Goal: Information Seeking & Learning: Learn about a topic

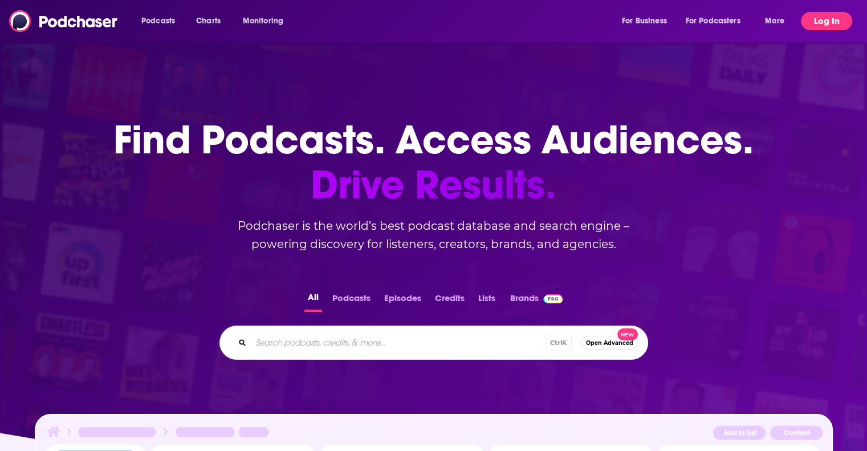
click at [802, 22] on button "Log In" at bounding box center [826, 21] width 51 height 18
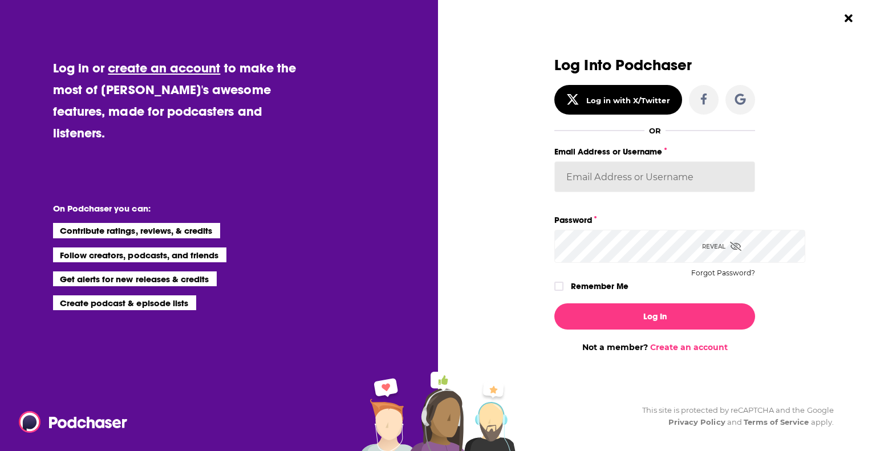
click at [582, 192] on input "Email Address or Username" at bounding box center [654, 176] width 201 height 31
type input "[PERSON_NAME][EMAIL_ADDRESS][DOMAIN_NAME]"
click at [554, 303] on button "Log In" at bounding box center [654, 316] width 201 height 26
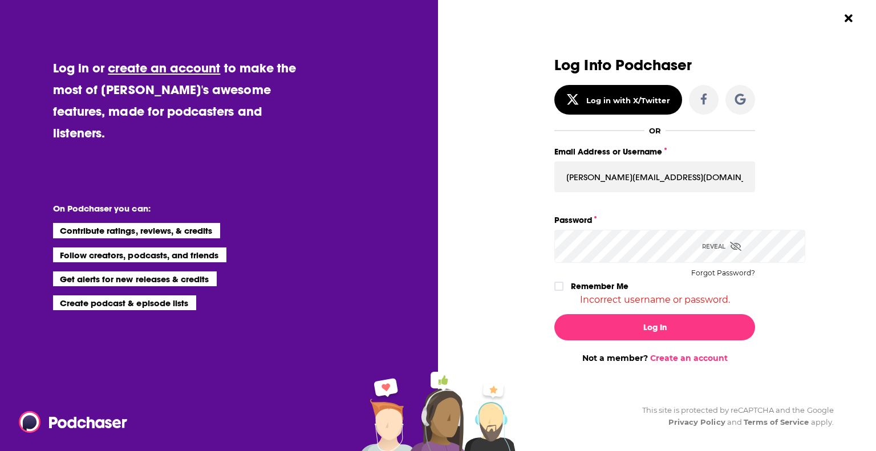
click at [554, 257] on div "Password Reveal Forgot Password?" at bounding box center [654, 238] width 201 height 50
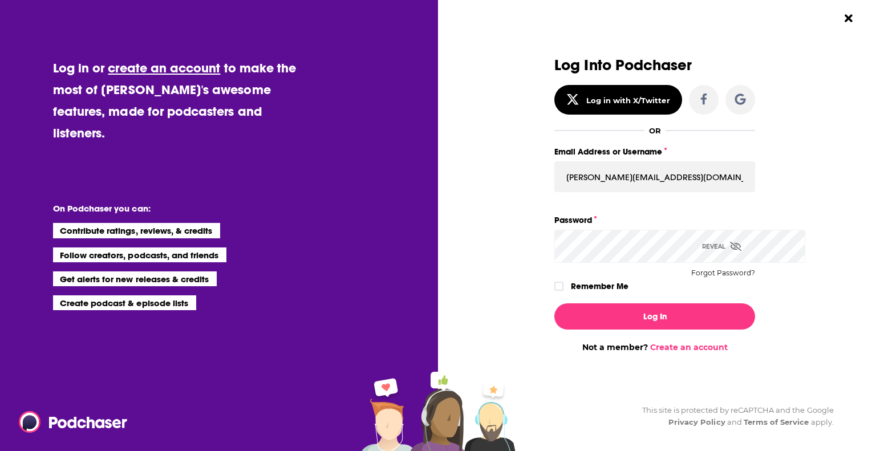
click at [554, 303] on button "Log In" at bounding box center [654, 316] width 201 height 26
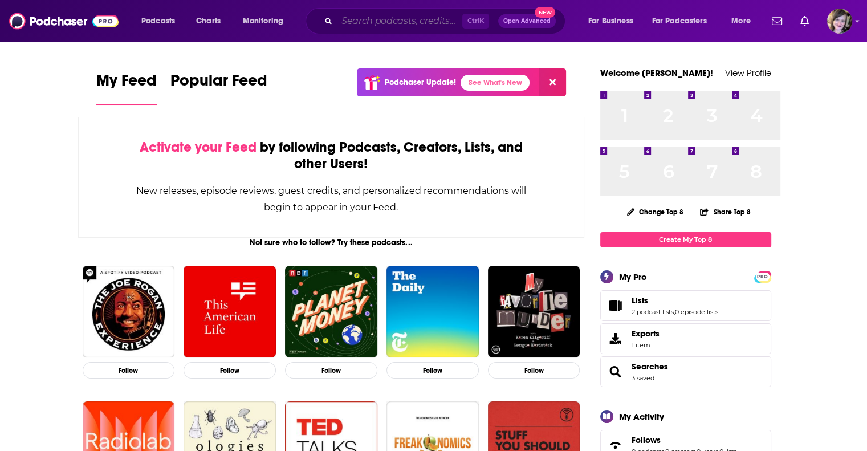
click at [405, 24] on input "Search podcasts, credits, & more..." at bounding box center [399, 21] width 125 height 18
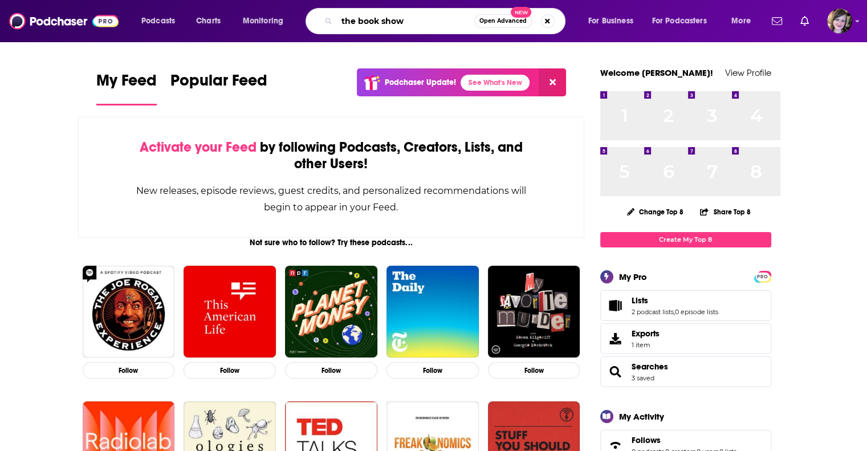
scroll to position [0, 48]
type input "the book show"
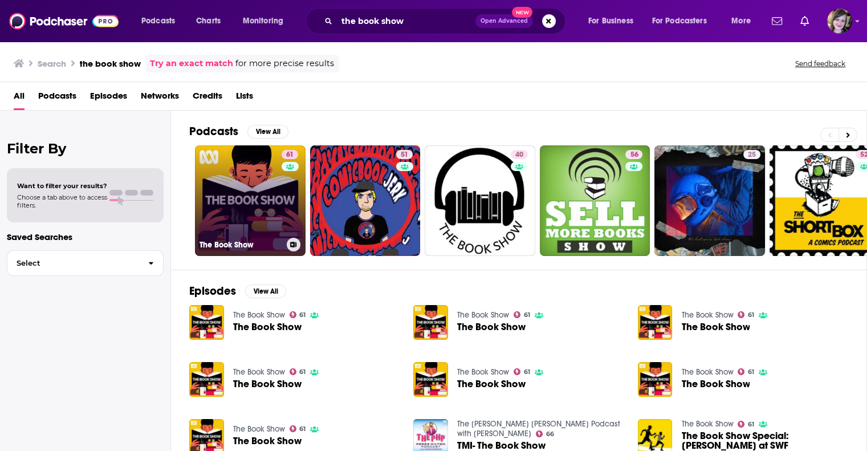
click at [283, 243] on link "61 The Book Show" at bounding box center [250, 200] width 111 height 111
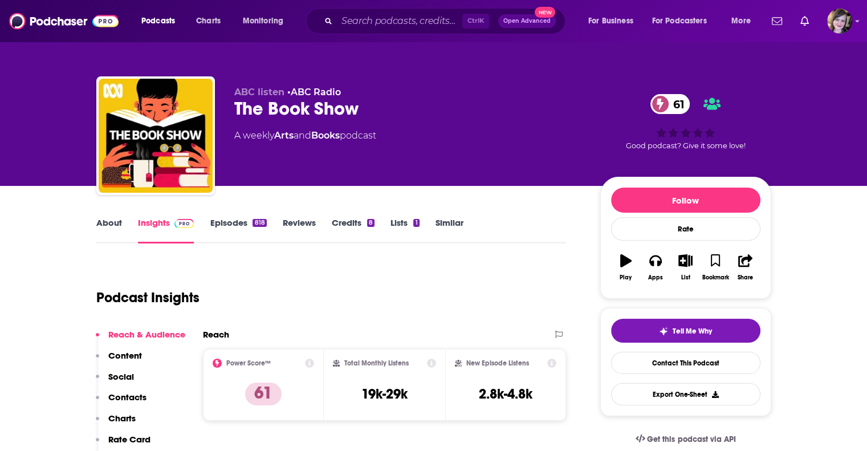
click at [96, 243] on link "About" at bounding box center [109, 230] width 26 height 26
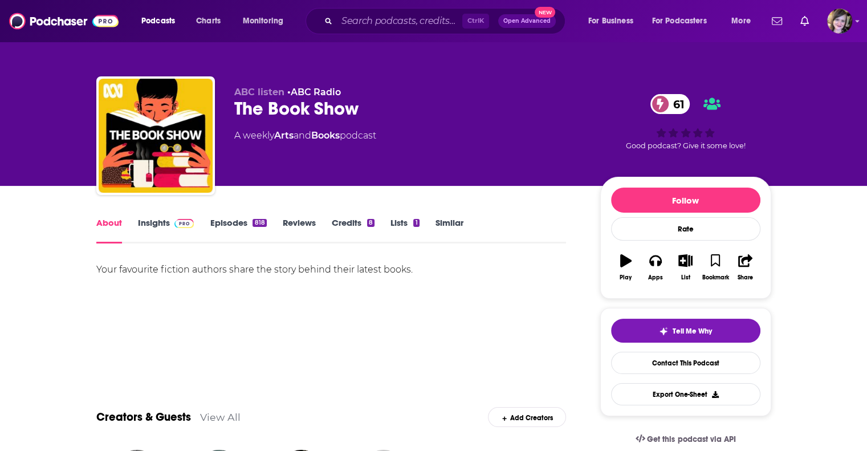
click at [387, 341] on div "Your favourite fiction authors share the story behind their latest books." at bounding box center [331, 302] width 470 height 80
click at [138, 243] on link "Insights" at bounding box center [166, 230] width 56 height 26
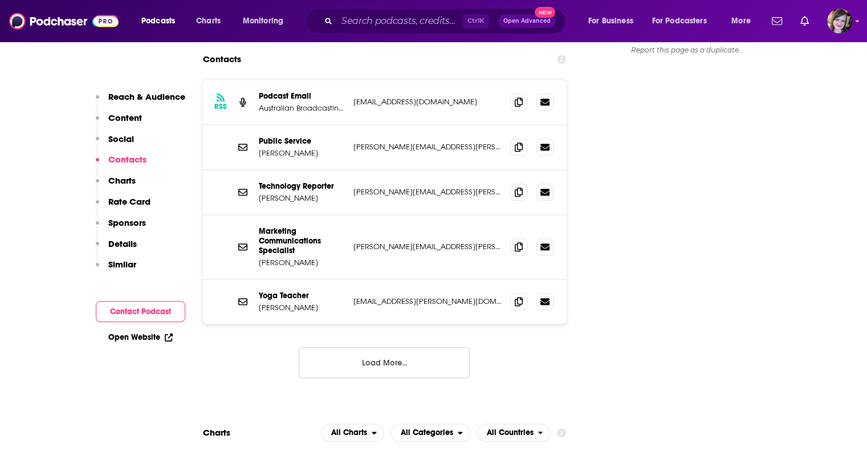
scroll to position [1140, 0]
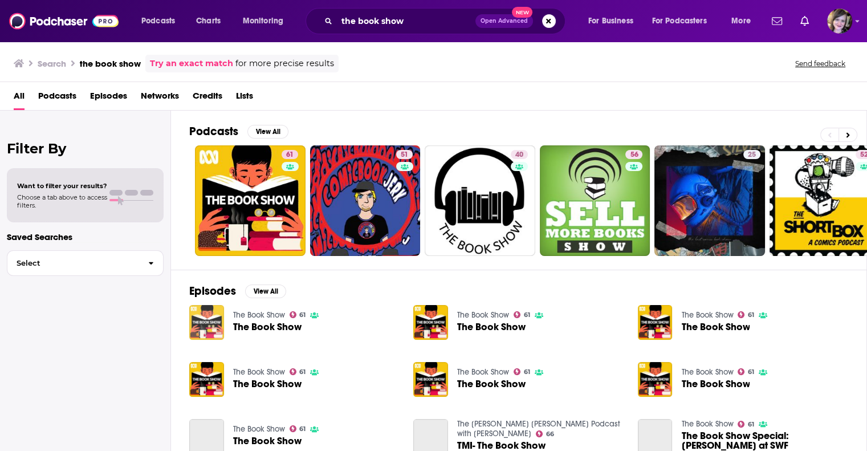
click at [224, 340] on img "The Book Show" at bounding box center [206, 322] width 35 height 35
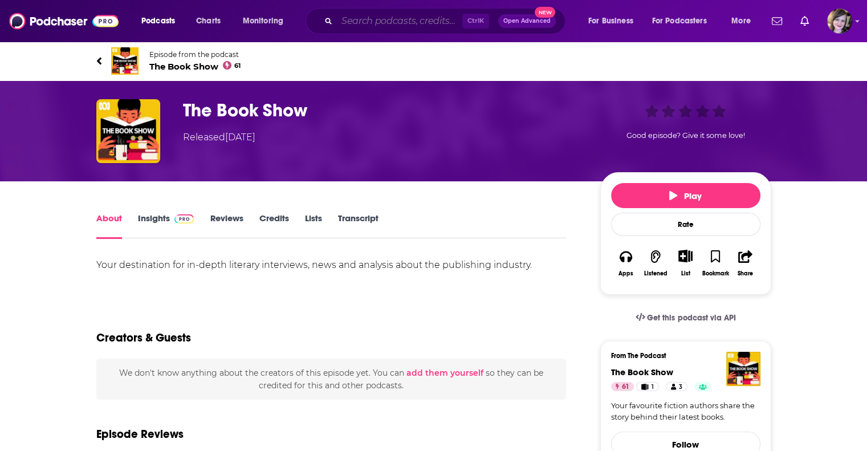
click at [397, 26] on input "Search podcasts, credits, & more..." at bounding box center [399, 21] width 125 height 18
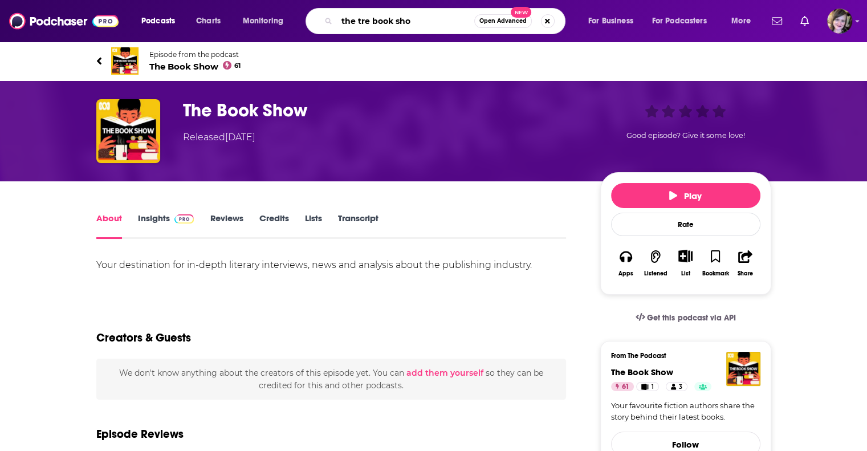
type input "the tre book show"
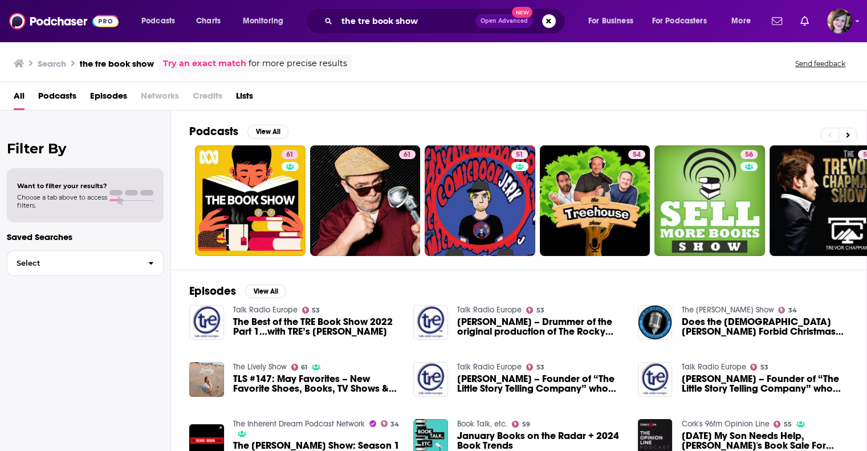
click at [327, 336] on span "The Best of the TRE Book Show 2022 Part 1…with TRE’s [PERSON_NAME]" at bounding box center [316, 326] width 167 height 19
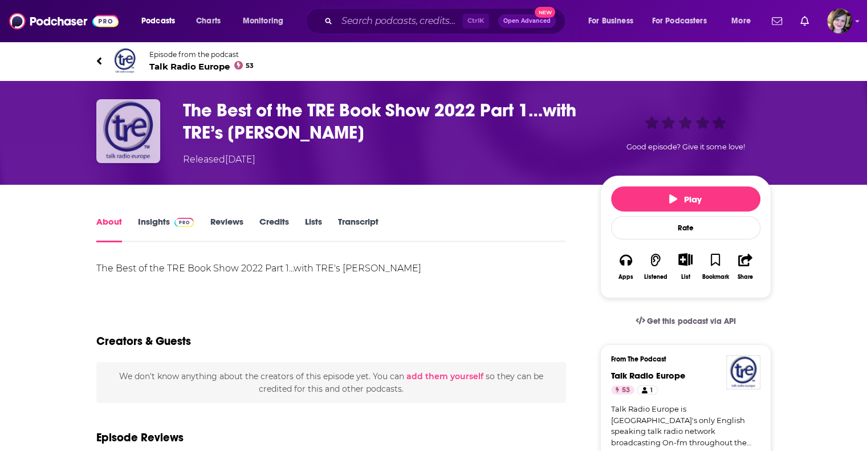
click at [96, 152] on img "The Best of the TRE Book Show 2022 Part 1…with TRE’s Hannah Murray" at bounding box center [128, 131] width 64 height 64
click at [96, 161] on img "The Best of the TRE Book Show 2022 Part 1…with TRE’s Hannah Murray" at bounding box center [128, 131] width 64 height 64
click at [96, 163] on img "The Best of the TRE Book Show 2022 Part 1…with TRE’s Hannah Murray" at bounding box center [128, 131] width 64 height 64
click at [149, 72] on span "Talk Radio Europe 53" at bounding box center [201, 66] width 105 height 11
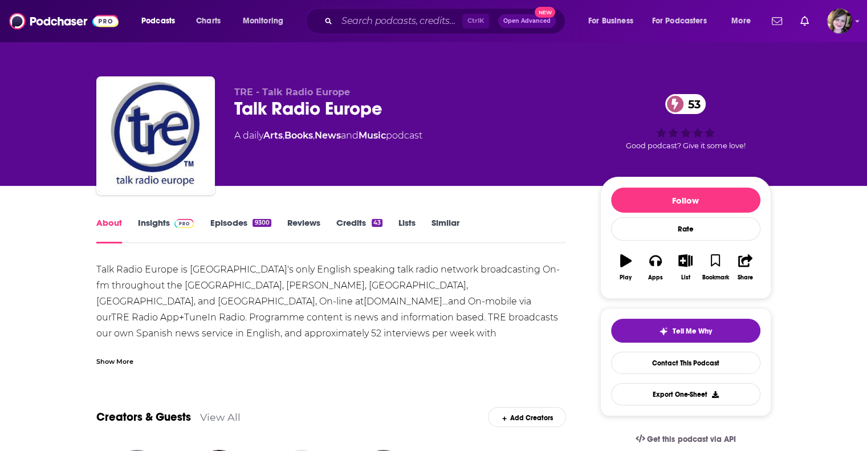
click at [528, 120] on div "Talk Radio Europe 53" at bounding box center [408, 108] width 348 height 22
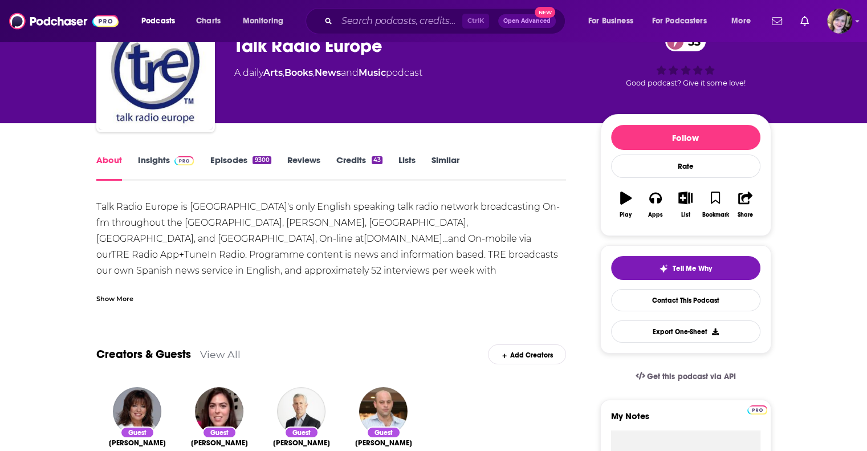
scroll to position [57, 0]
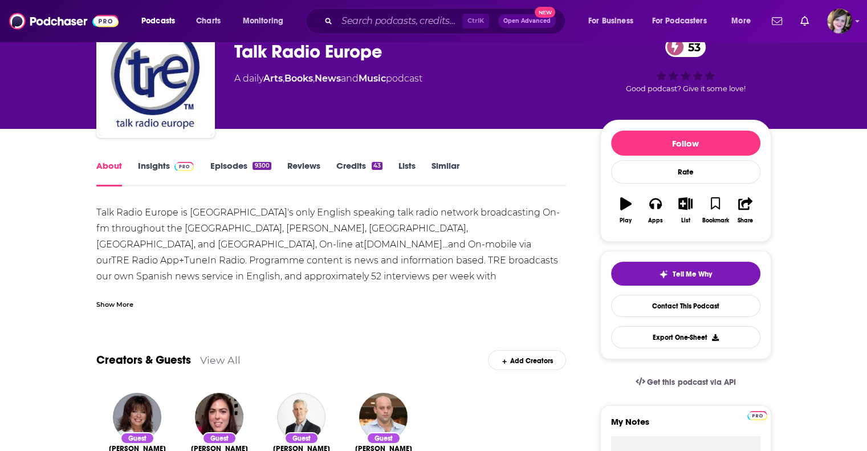
click at [138, 186] on link "Insights" at bounding box center [166, 173] width 56 height 26
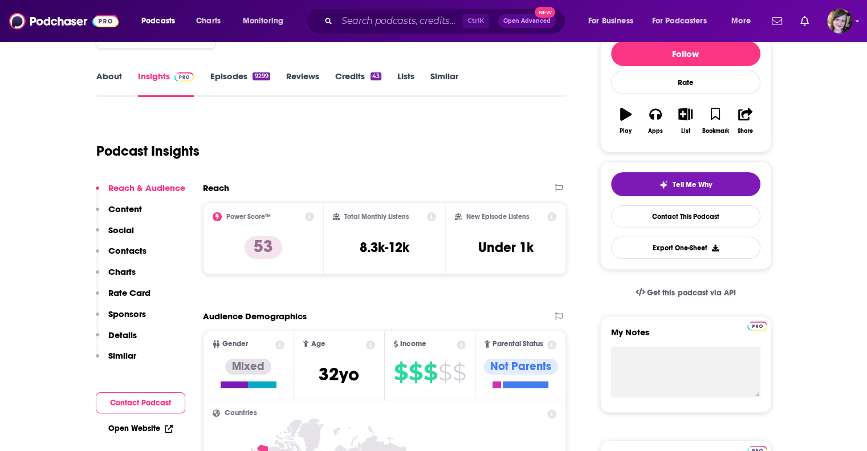
scroll to position [171, 0]
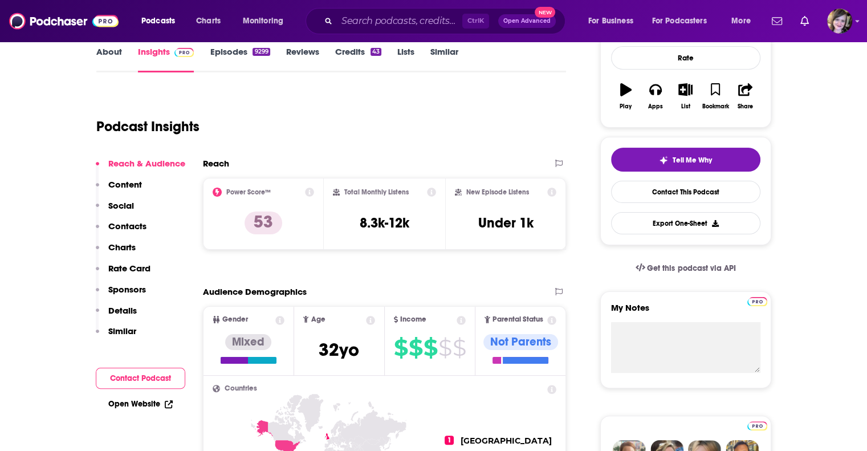
click at [96, 72] on link "About" at bounding box center [109, 59] width 26 height 26
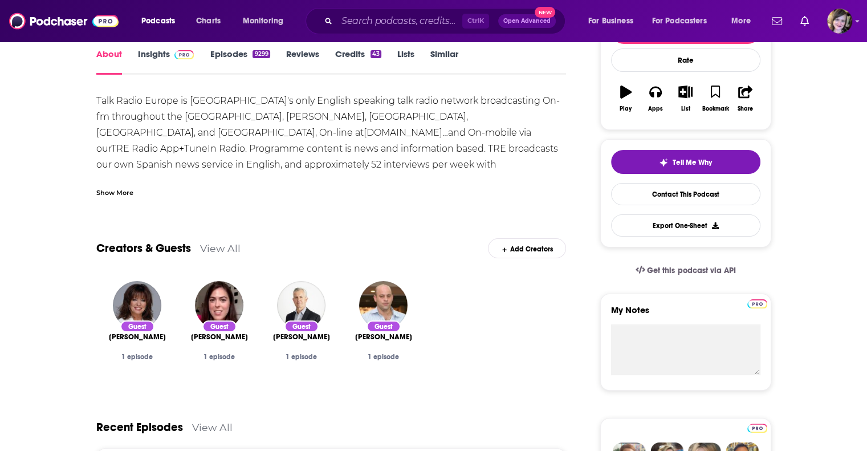
scroll to position [171, 0]
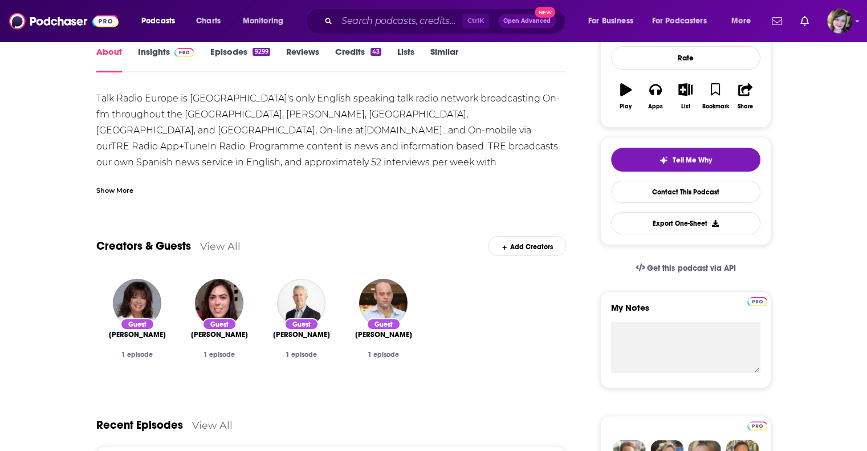
click at [96, 195] on div "Show More" at bounding box center [114, 189] width 37 height 11
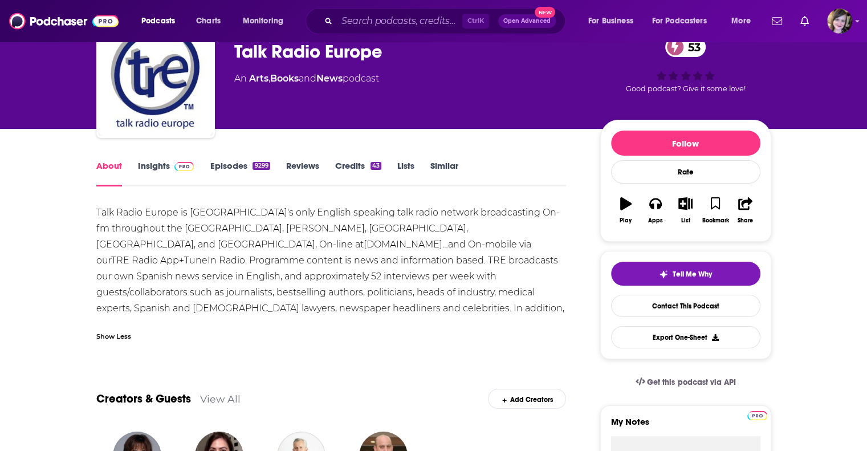
scroll to position [0, 0]
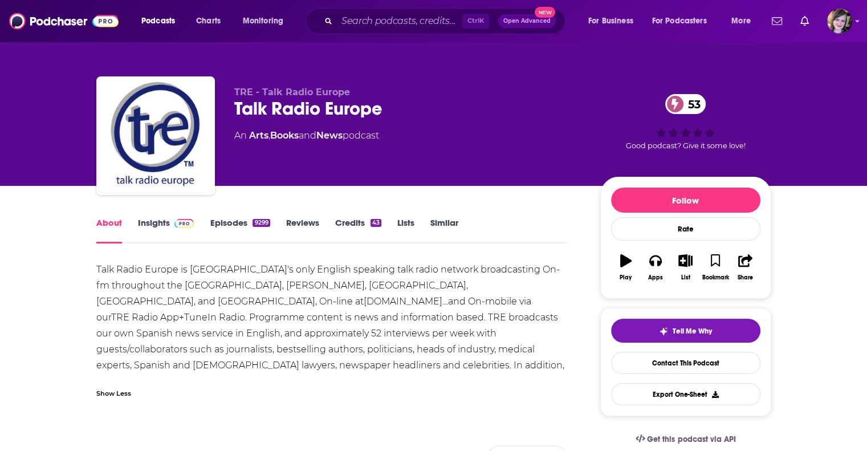
click at [180, 373] on div "Talk Radio Europe is [GEOGRAPHIC_DATA]'s only English speaking talk radio netwo…" at bounding box center [331, 334] width 470 height 144
click at [138, 243] on link "Insights" at bounding box center [166, 230] width 56 height 26
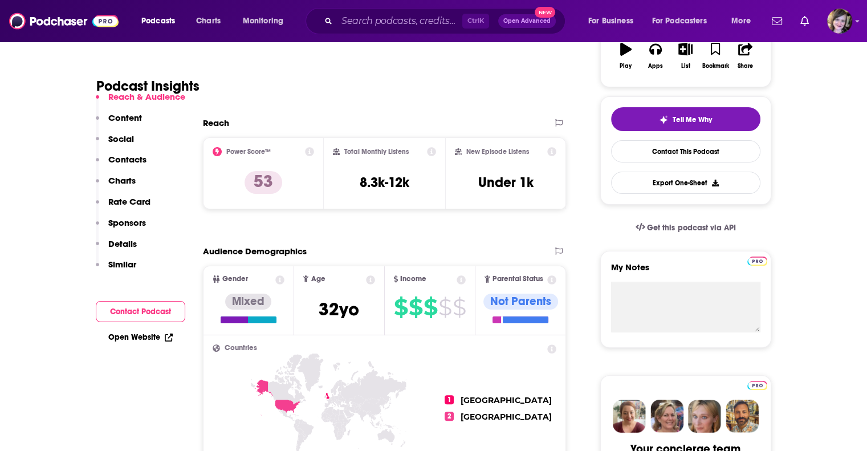
scroll to position [228, 0]
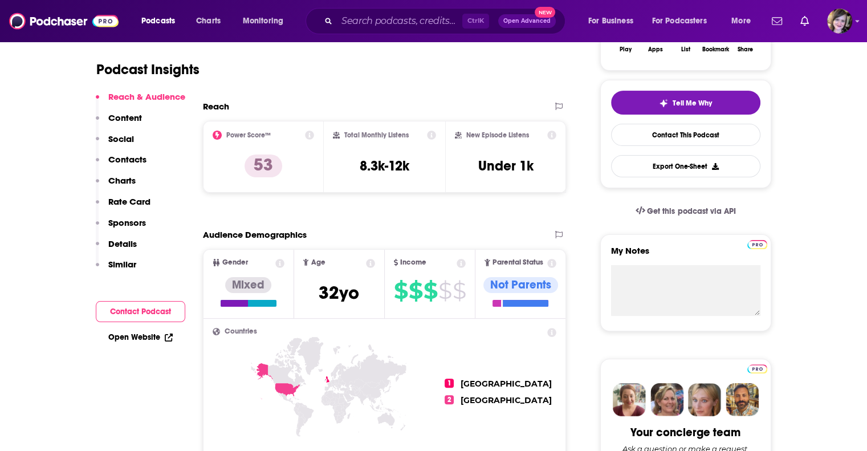
click at [305, 140] on icon at bounding box center [309, 135] width 9 height 9
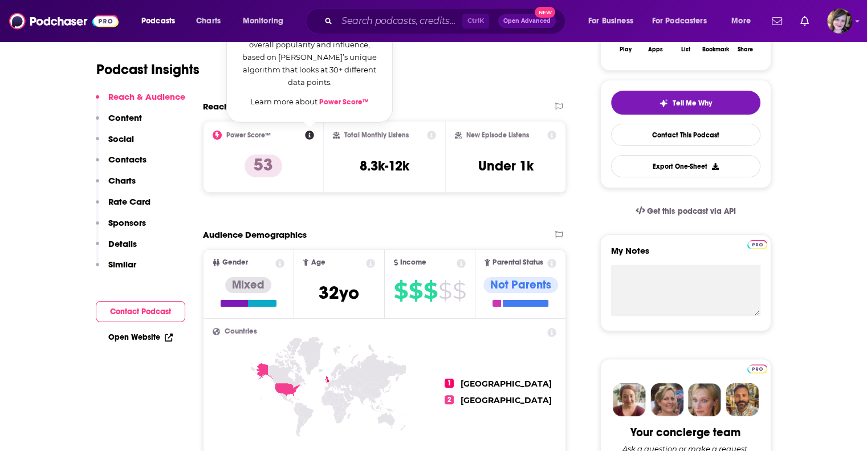
click at [477, 92] on div "Podcast Insights" at bounding box center [326, 63] width 461 height 58
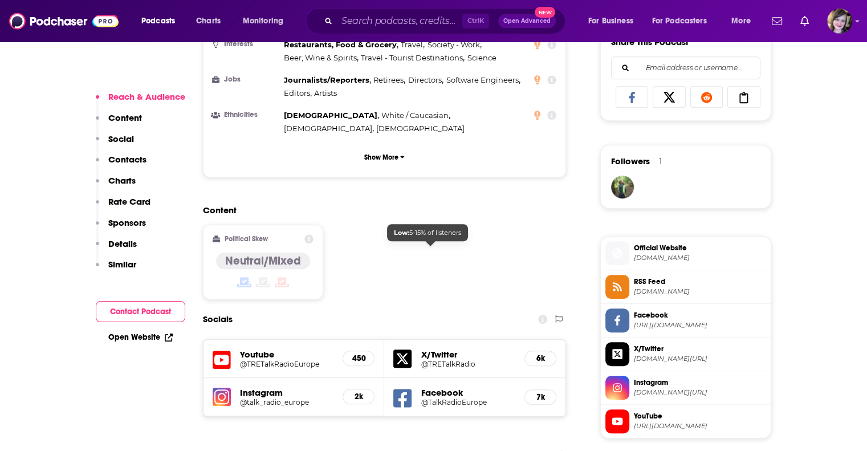
scroll to position [741, 0]
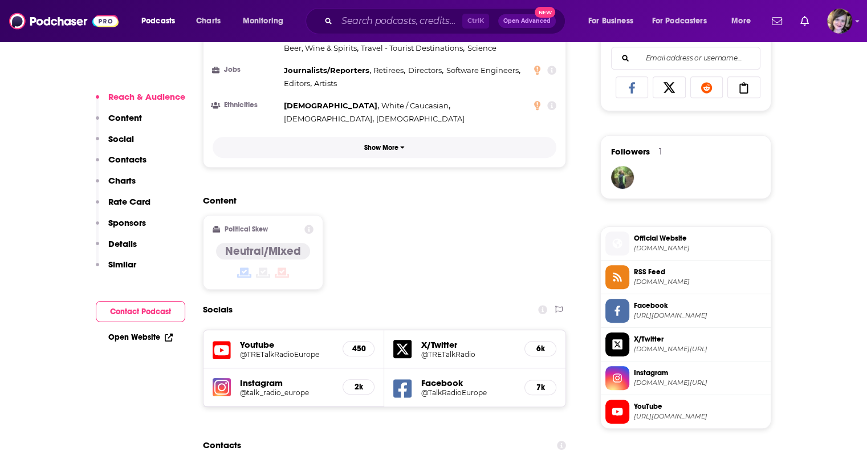
click at [387, 152] on p "Show More" at bounding box center [381, 148] width 34 height 8
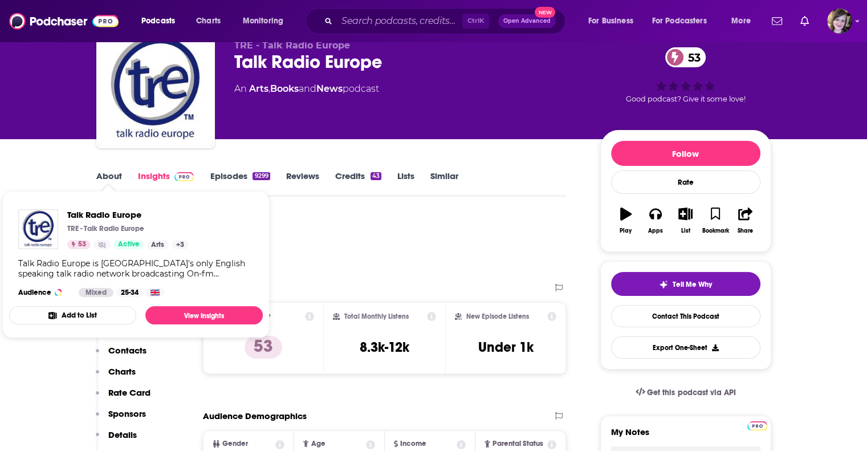
scroll to position [171, 0]
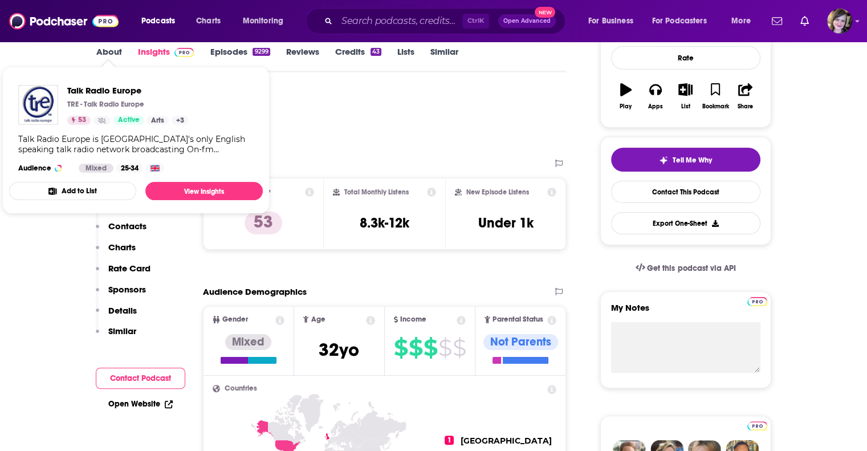
click at [401, 149] on div "Podcast Insights" at bounding box center [326, 120] width 461 height 58
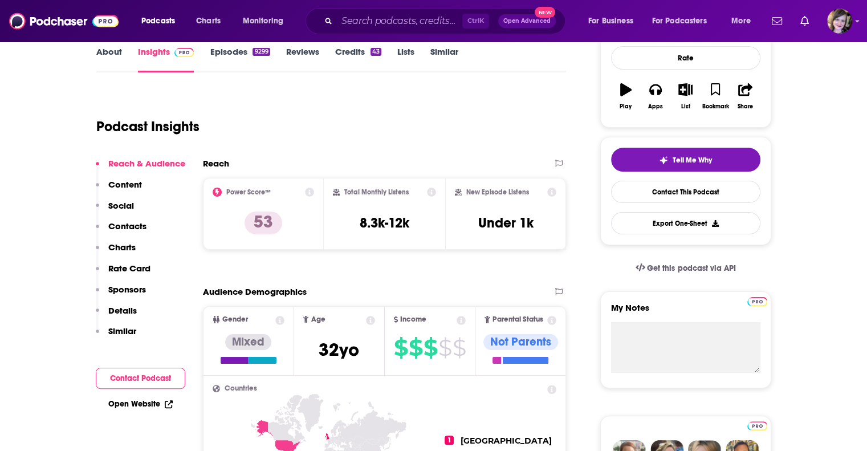
click at [96, 72] on link "About" at bounding box center [109, 59] width 26 height 26
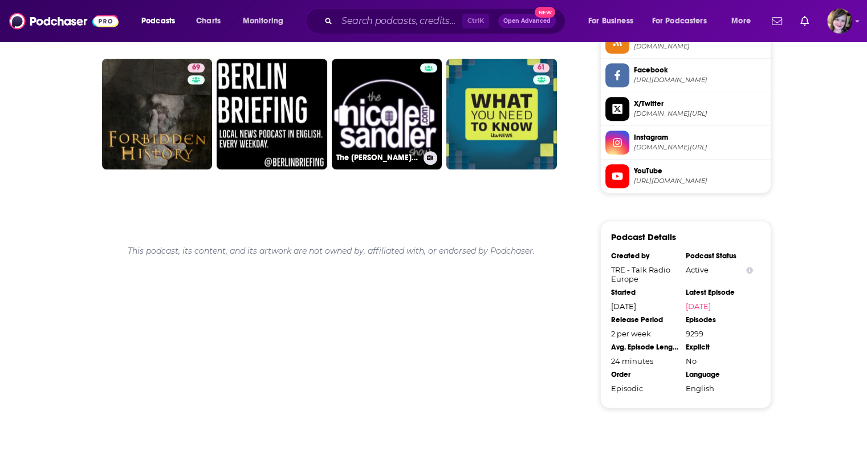
scroll to position [1026, 0]
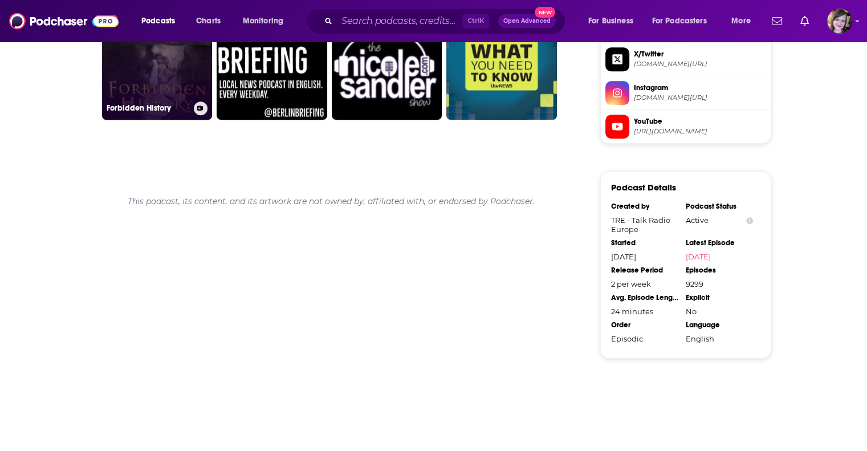
click at [102, 120] on link "69 Forbidden History" at bounding box center [157, 64] width 111 height 111
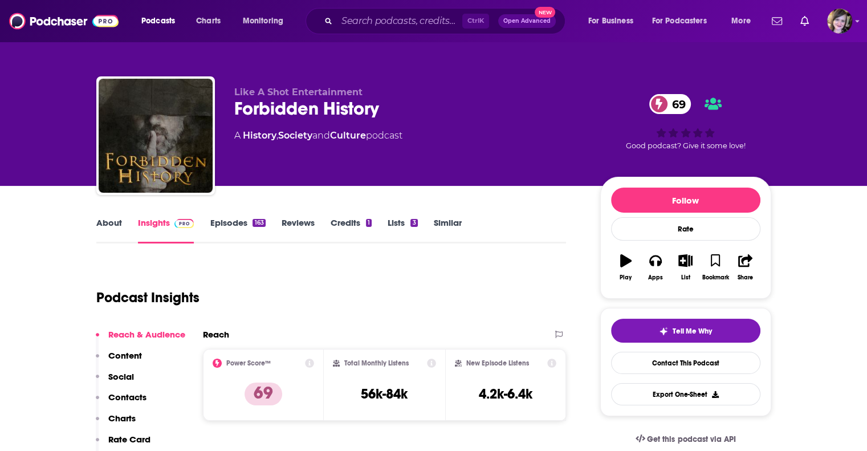
click at [96, 243] on link "About" at bounding box center [109, 230] width 26 height 26
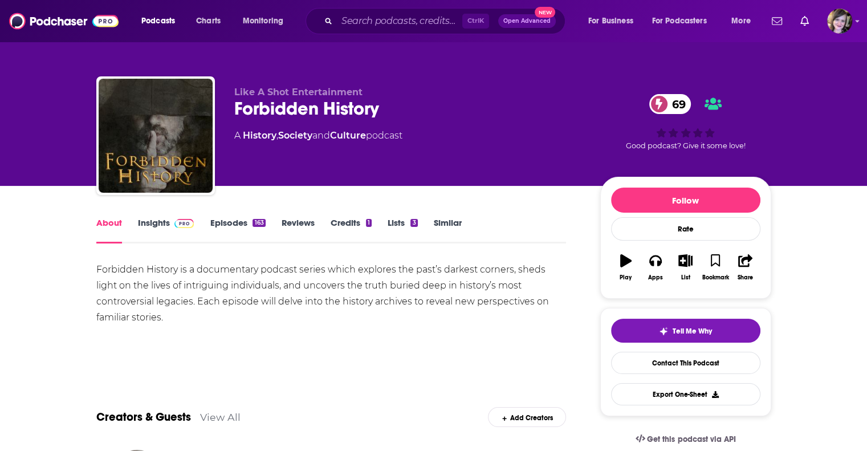
click at [138, 243] on link "Insights" at bounding box center [166, 230] width 56 height 26
click at [41, 23] on img at bounding box center [63, 21] width 109 height 22
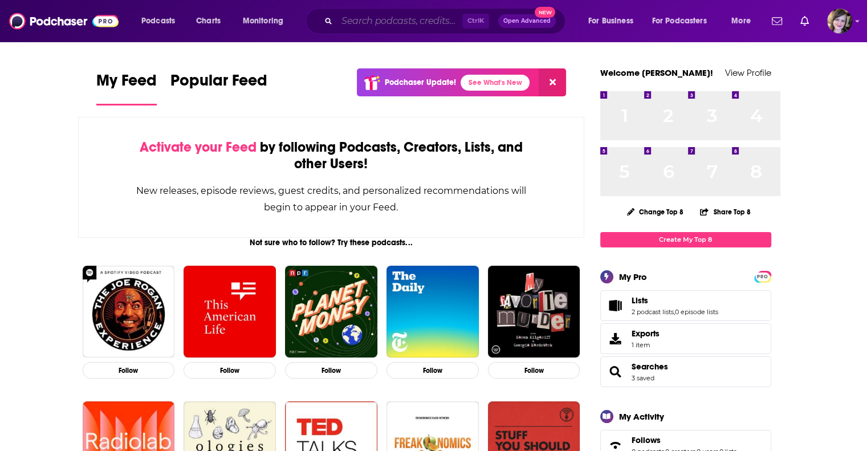
click at [404, 27] on input "Search podcasts, credits, & more..." at bounding box center [399, 21] width 125 height 18
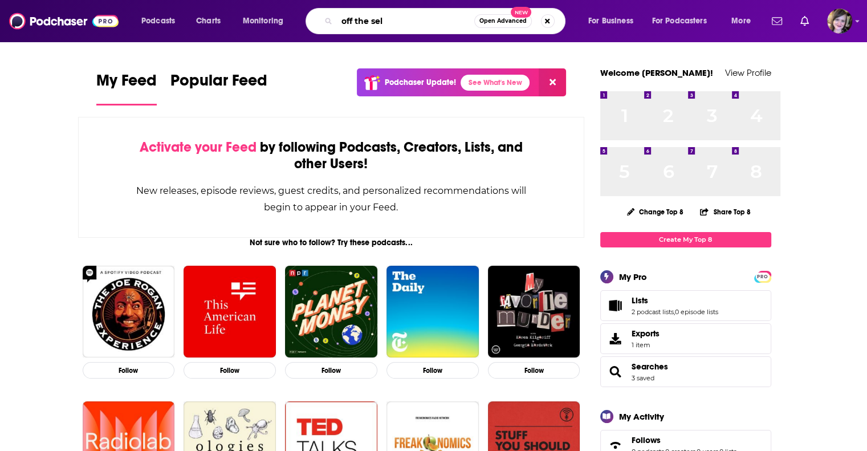
scroll to position [0, 26]
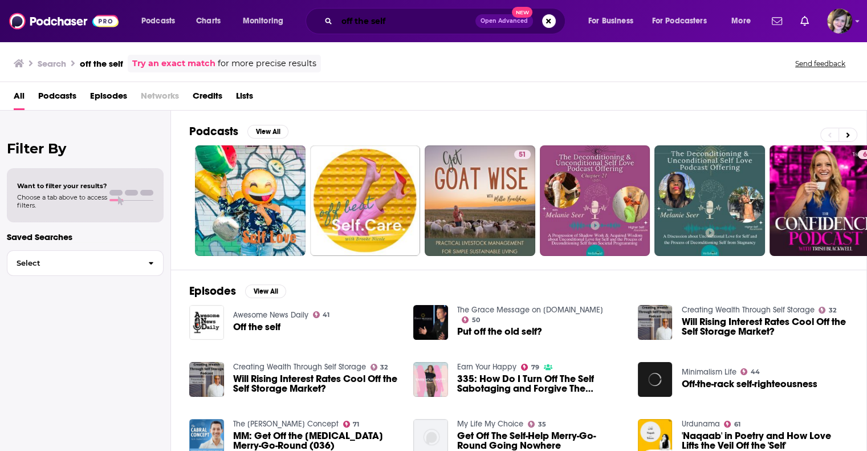
click at [421, 24] on input "off the self" at bounding box center [406, 21] width 139 height 18
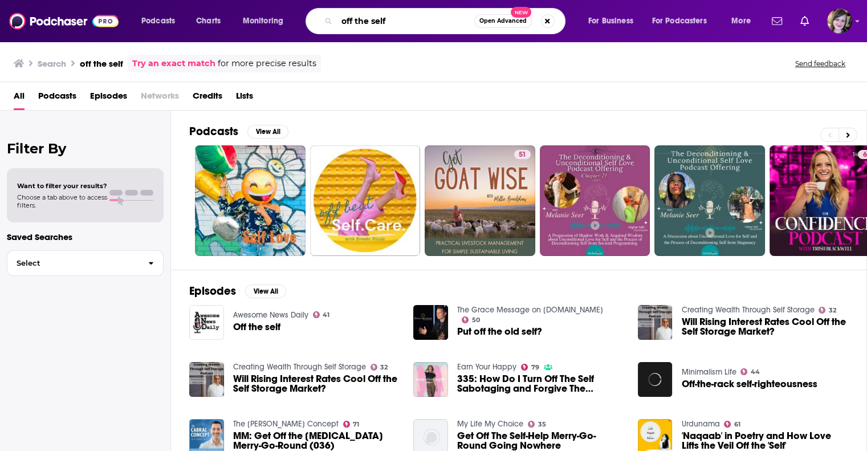
click at [431, 23] on input "off the self" at bounding box center [405, 21] width 137 height 18
drag, startPoint x: 398, startPoint y: 19, endPoint x: 468, endPoint y: 24, distance: 70.3
click at [468, 23] on div "off the self Open Advanced New" at bounding box center [436, 21] width 260 height 26
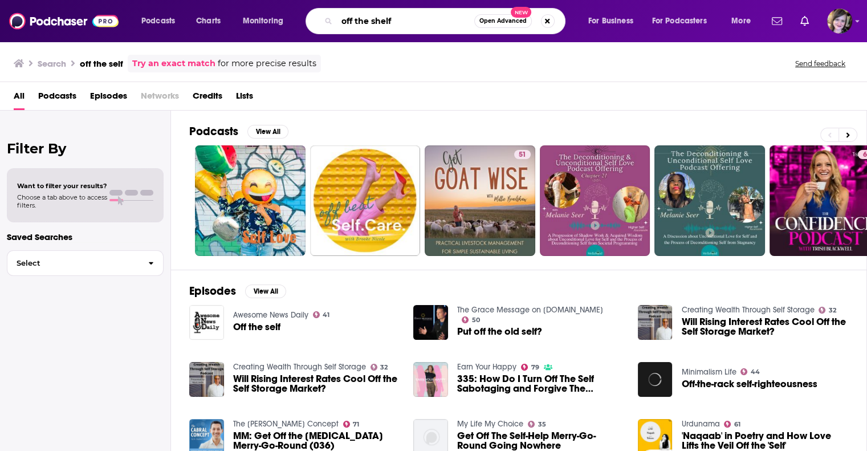
type input "off the shelf"
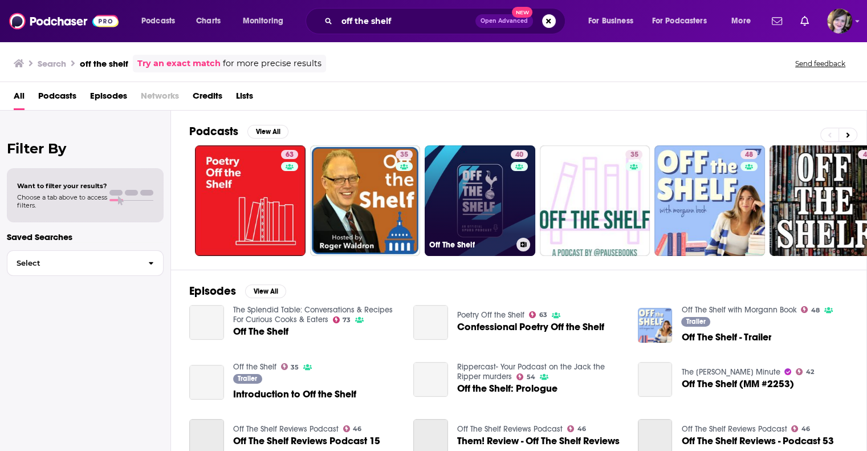
click at [528, 246] on link "40 Off The Shelf" at bounding box center [480, 200] width 111 height 111
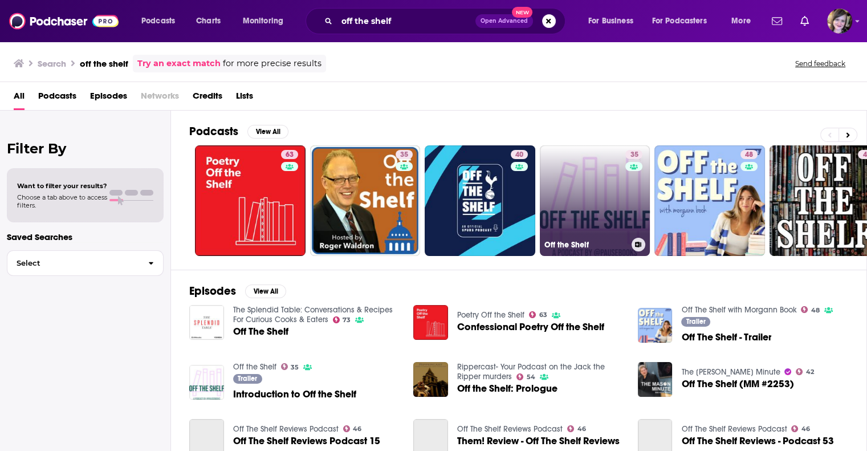
click at [637, 250] on link "35 Off the Shelf" at bounding box center [595, 200] width 111 height 111
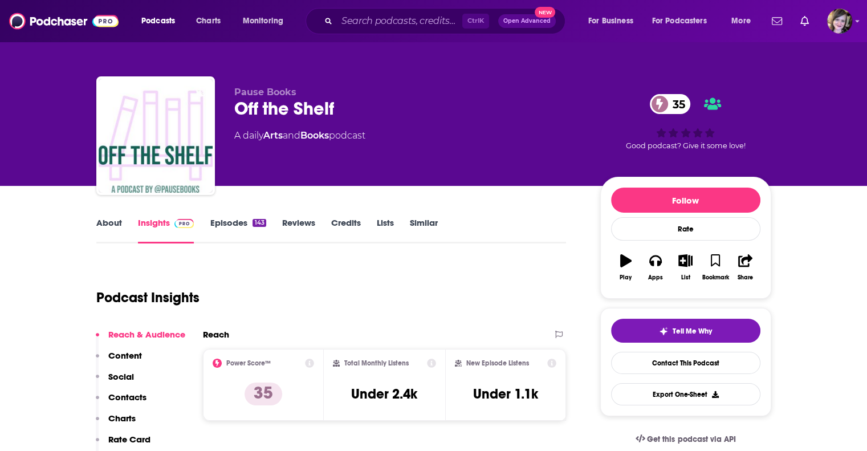
click at [475, 319] on div "Podcast Insights" at bounding box center [326, 291] width 461 height 58
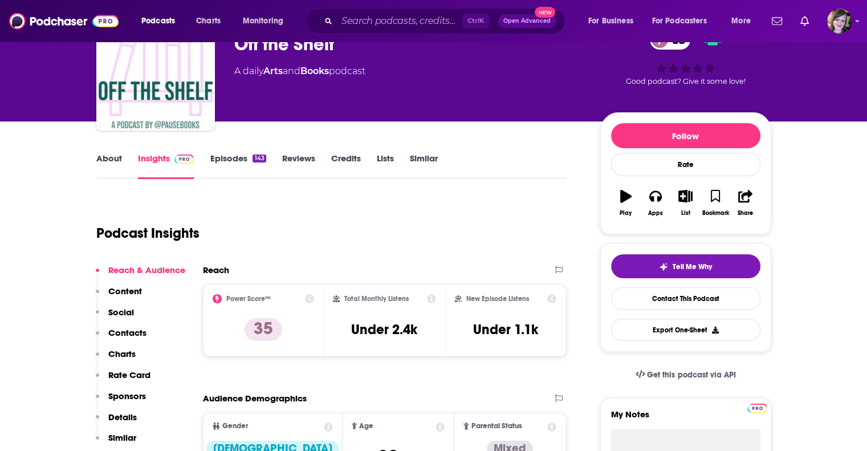
scroll to position [114, 0]
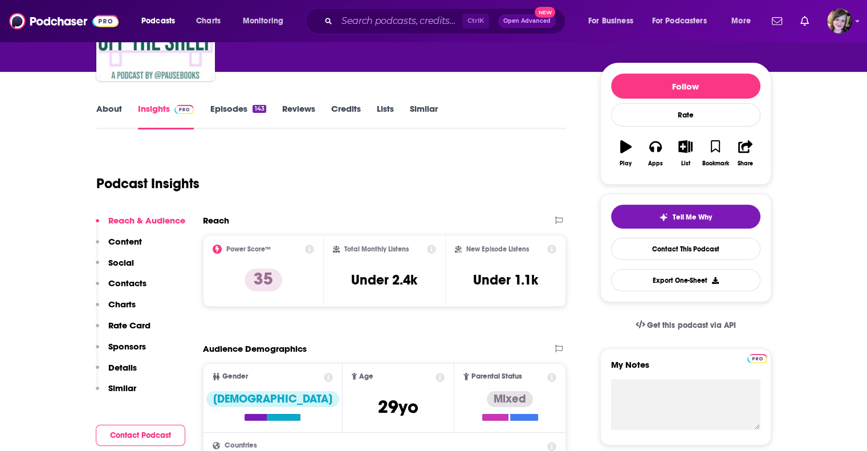
click at [96, 129] on link "About" at bounding box center [109, 116] width 26 height 26
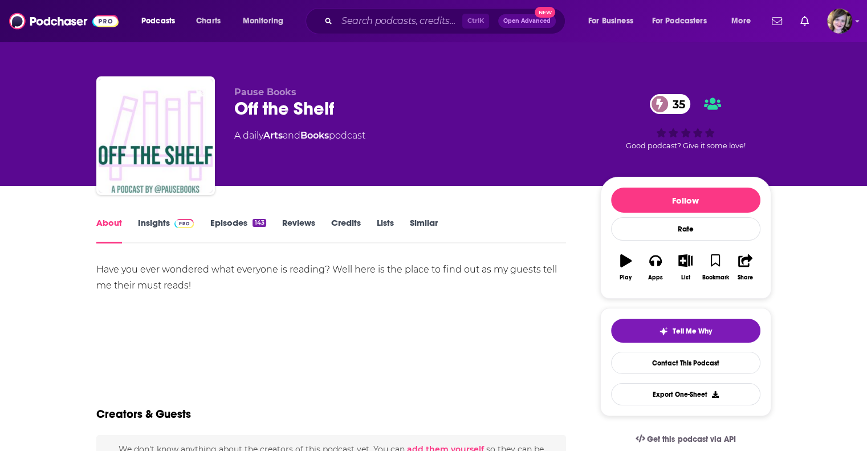
click at [138, 243] on link "Insights" at bounding box center [166, 230] width 56 height 26
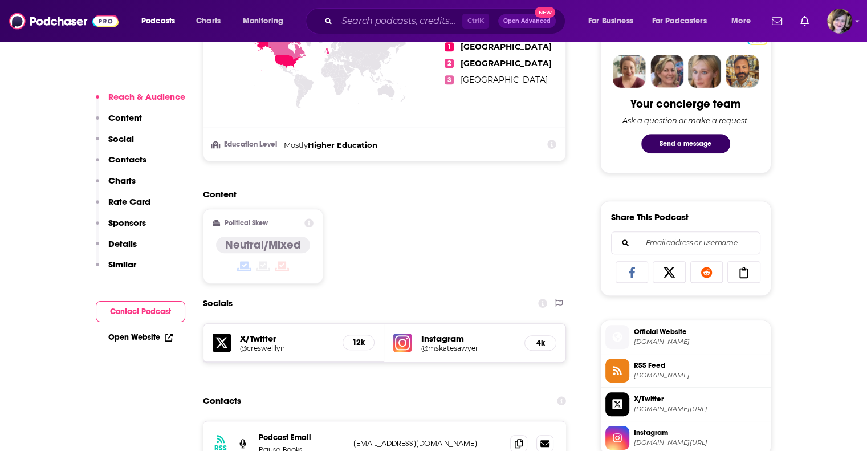
scroll to position [570, 0]
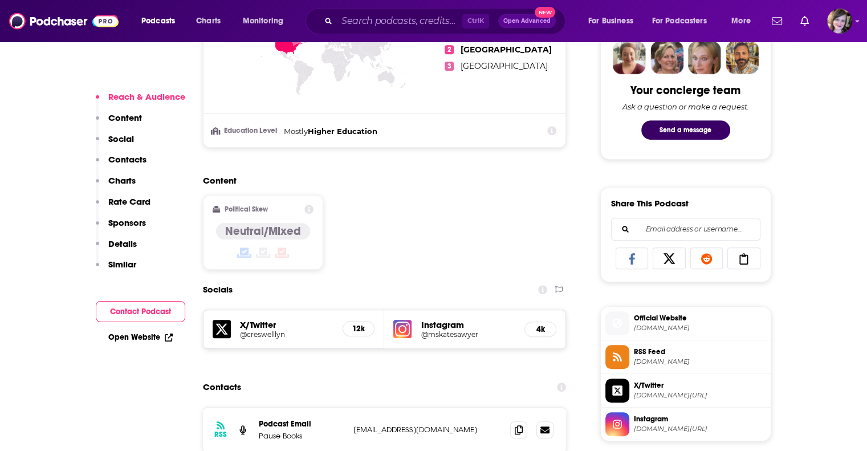
click at [108, 342] on link "Open Website" at bounding box center [140, 337] width 64 height 10
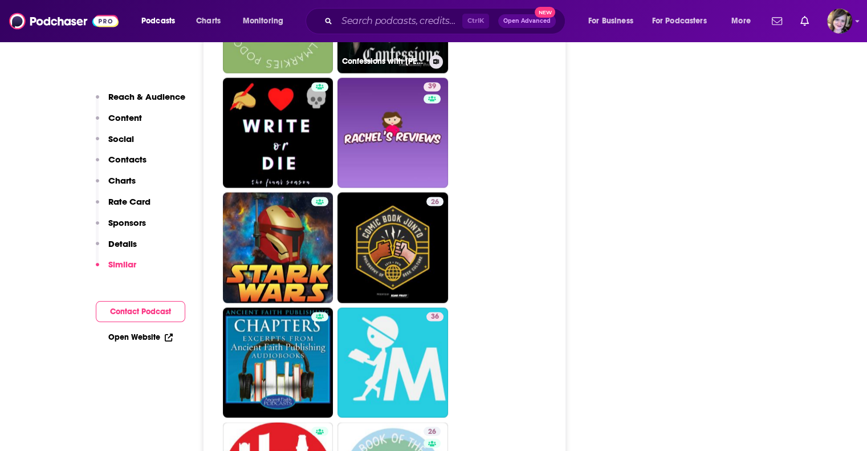
scroll to position [1995, 0]
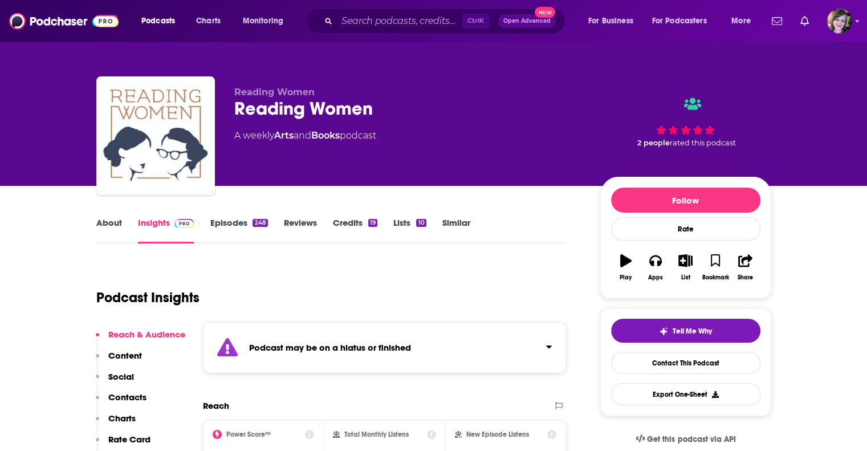
type input "[URL][DOMAIN_NAME]"
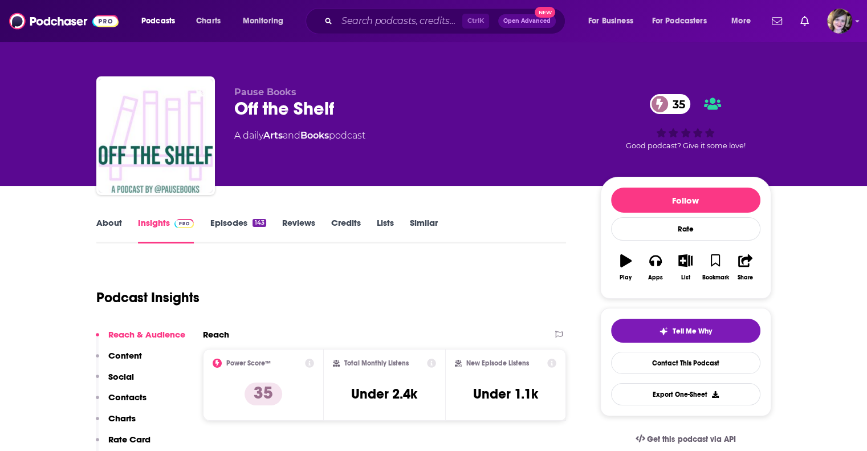
click at [96, 243] on link "About" at bounding box center [109, 230] width 26 height 26
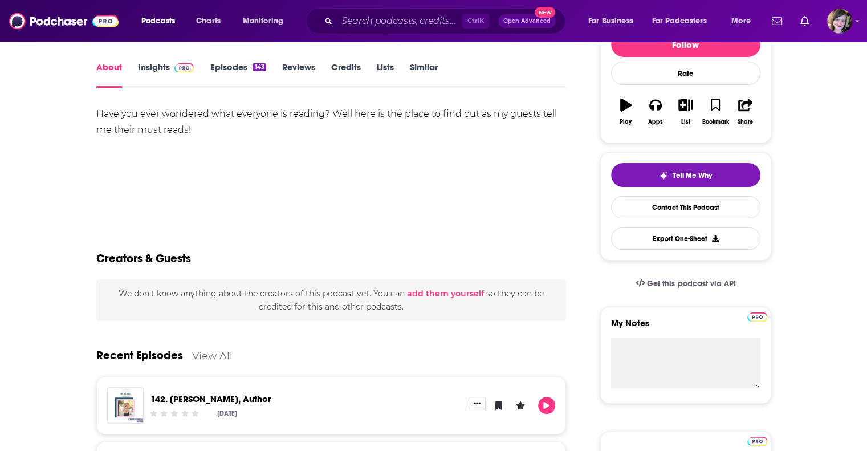
scroll to position [171, 0]
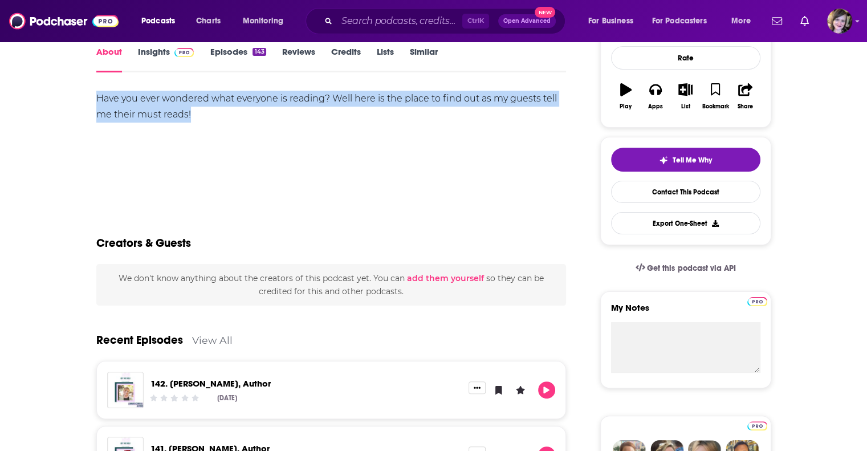
drag, startPoint x: 163, startPoint y: 162, endPoint x: 14, endPoint y: 147, distance: 150.2
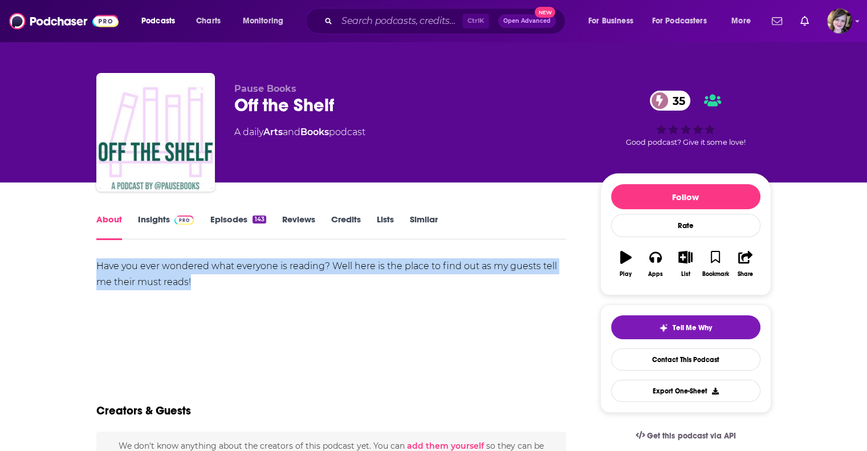
scroll to position [0, 0]
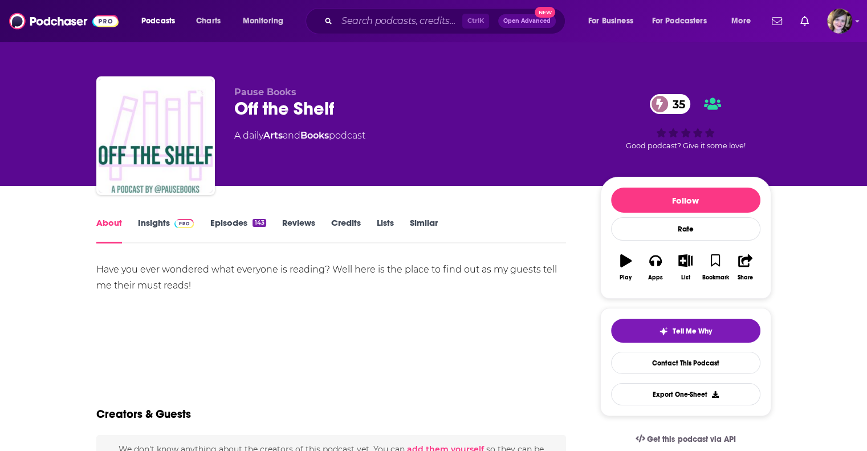
click at [138, 243] on link "Insights" at bounding box center [166, 230] width 56 height 26
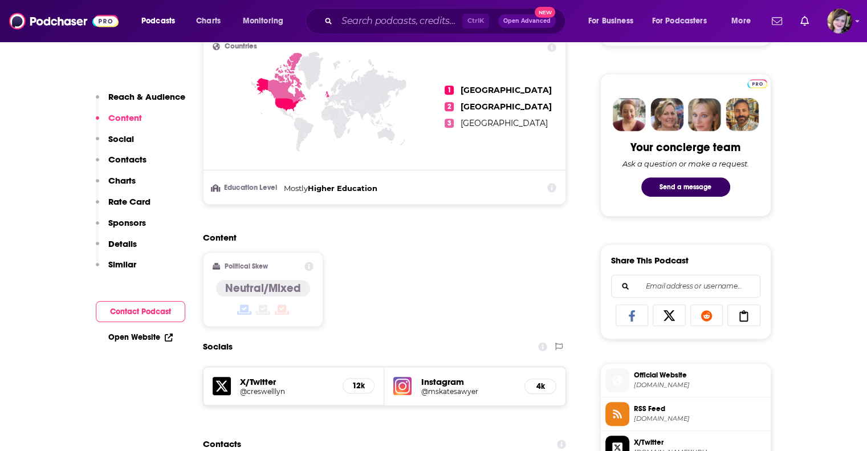
scroll to position [399, 0]
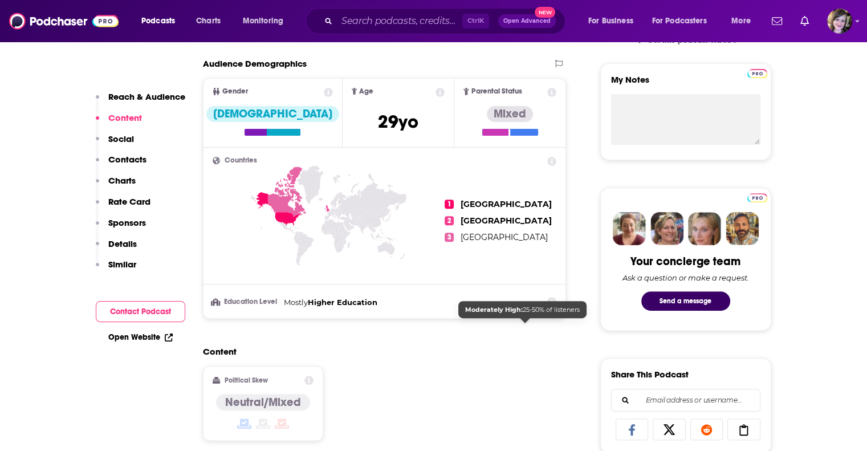
click at [504, 209] on span "[GEOGRAPHIC_DATA]" at bounding box center [506, 204] width 91 height 10
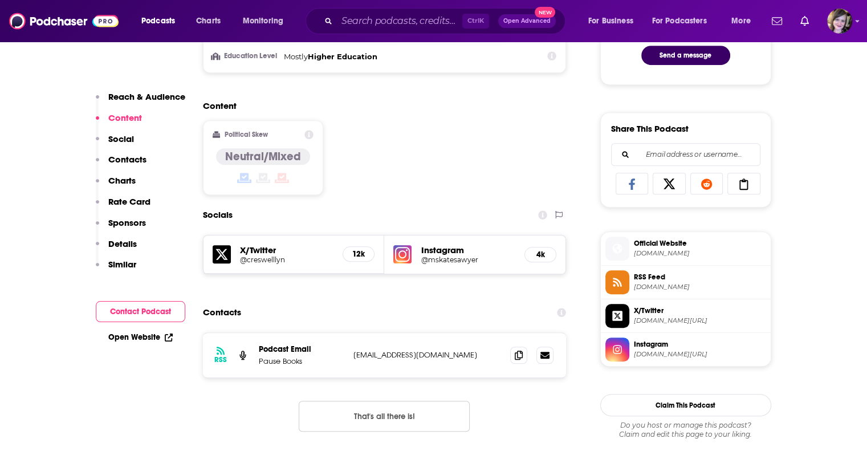
scroll to position [570, 0]
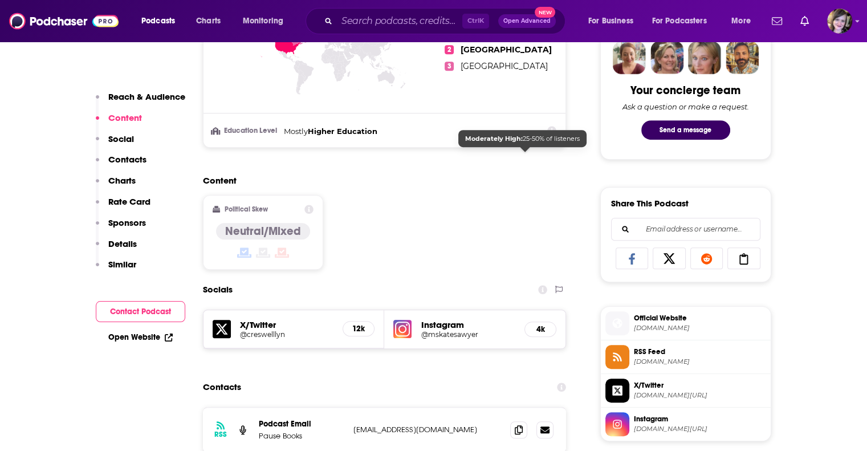
click at [511, 38] on span "[GEOGRAPHIC_DATA]" at bounding box center [506, 33] width 91 height 10
